Goal: Task Accomplishment & Management: Use online tool/utility

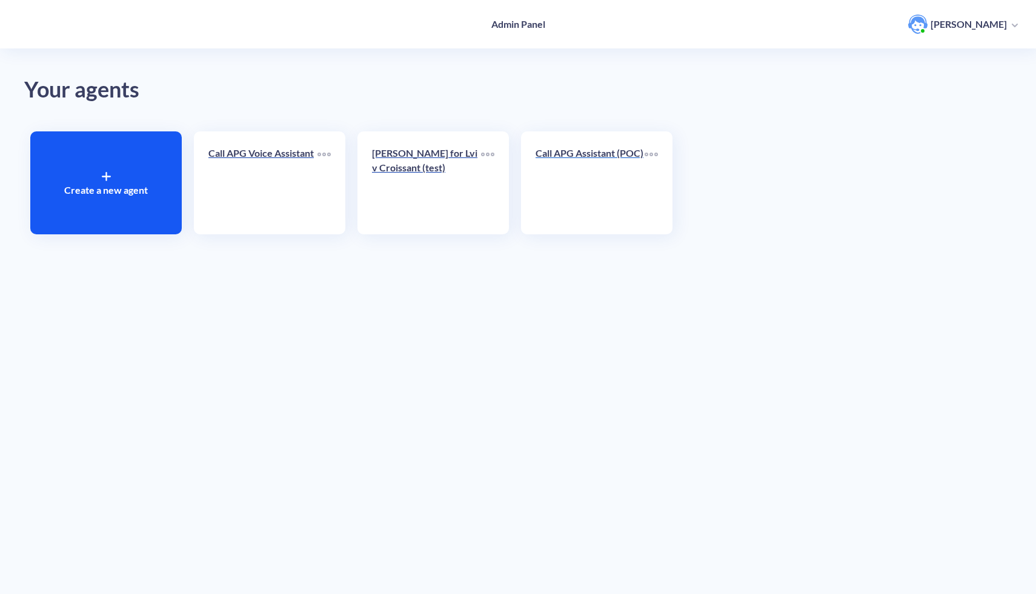
click at [569, 170] on div "Call APG Assistant (POC)" at bounding box center [590, 158] width 109 height 24
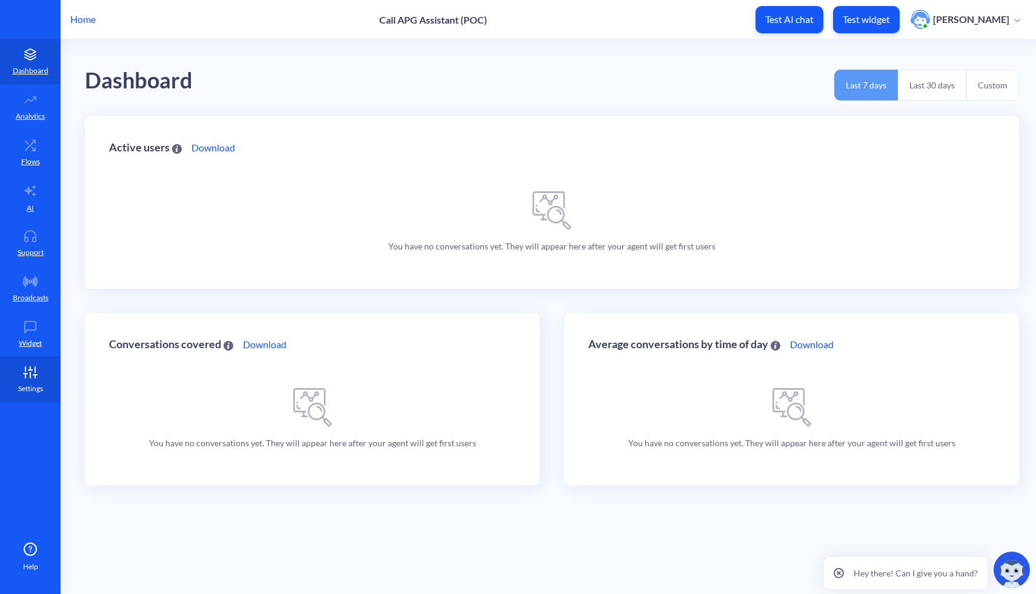
click at [16, 379] on link "Settings" at bounding box center [30, 379] width 61 height 45
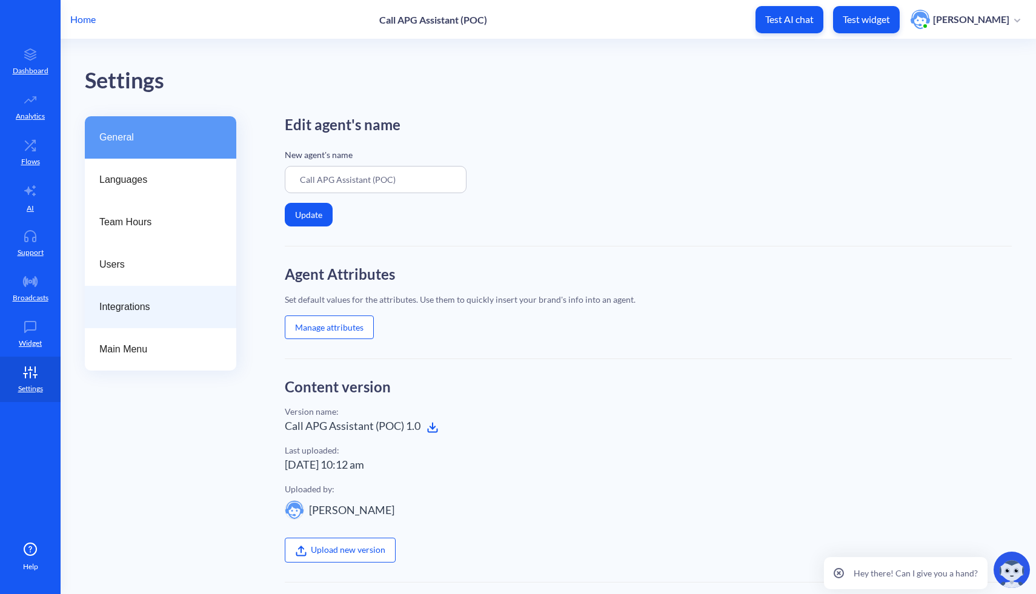
click at [152, 305] on span "Integrations" at bounding box center [155, 307] width 113 height 15
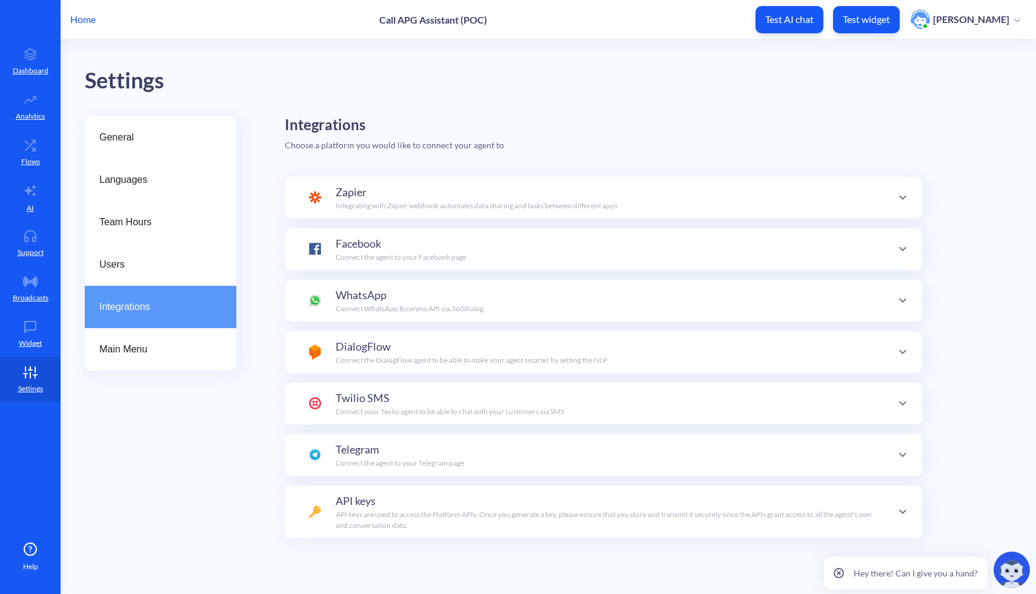
scroll to position [42, 0]
click at [532, 398] on div "Twilio SMS Connect your Twilio agent to be able to chat with your customers via…" at bounding box center [450, 403] width 228 height 27
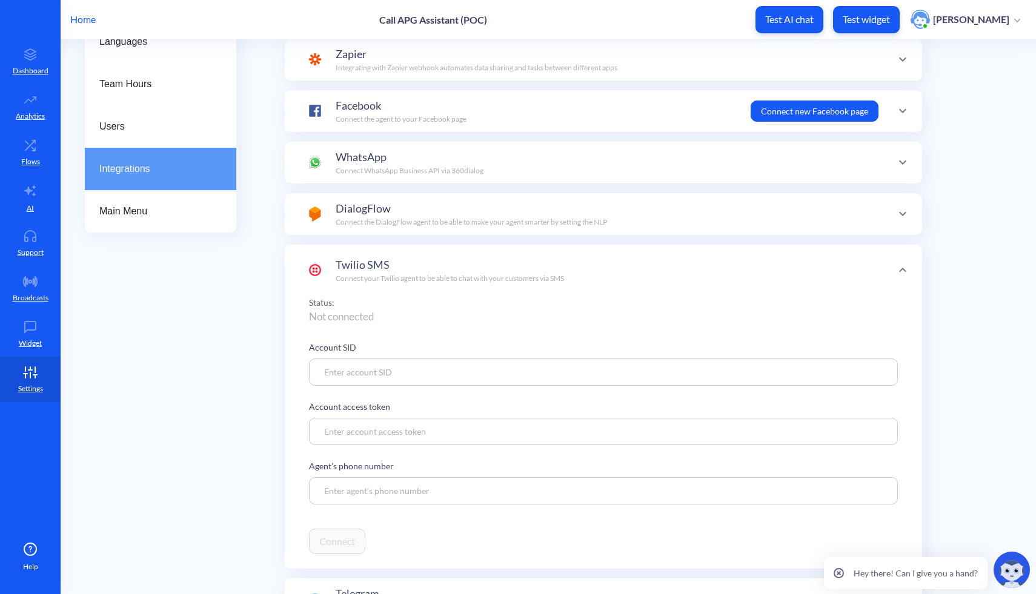
scroll to position [200, 0]
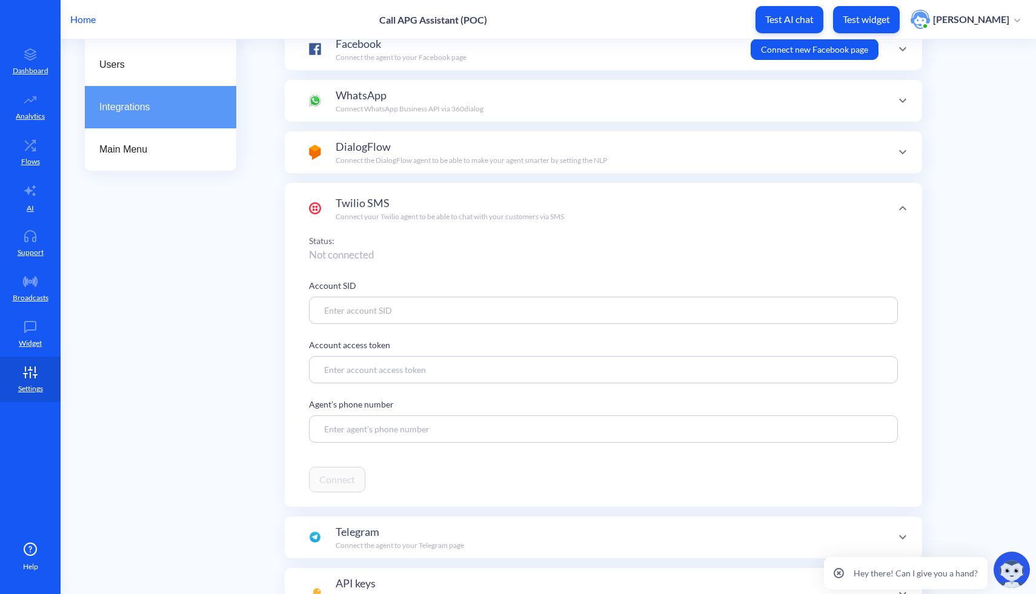
click at [994, 150] on div "Integrations Choose a platform you would like to connect your agent to Zapier I…" at bounding box center [648, 268] width 727 height 705
click at [898, 210] on icon at bounding box center [903, 208] width 15 height 15
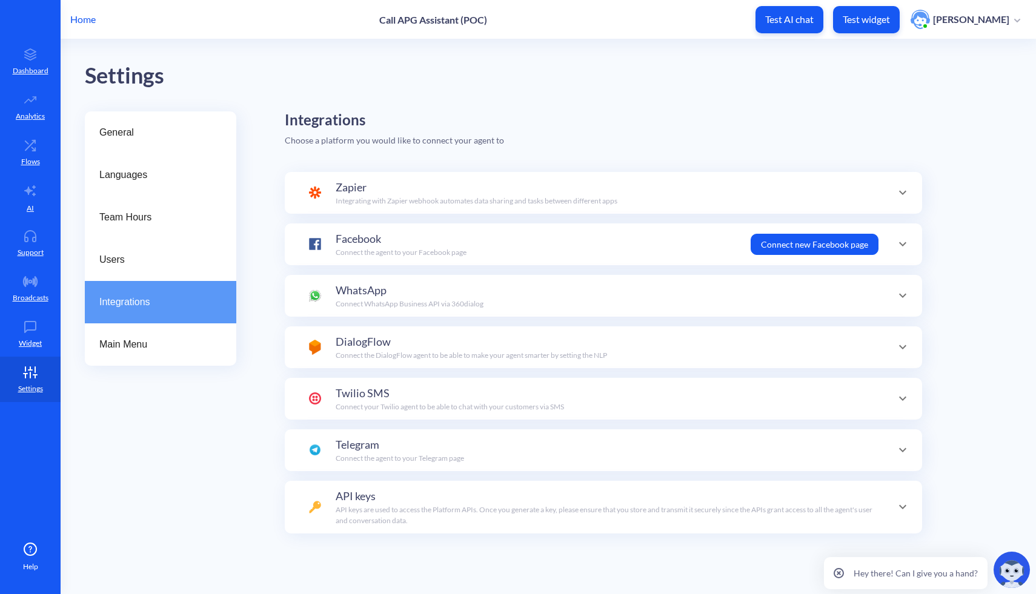
scroll to position [5, 0]
